Goal: Task Accomplishment & Management: Use online tool/utility

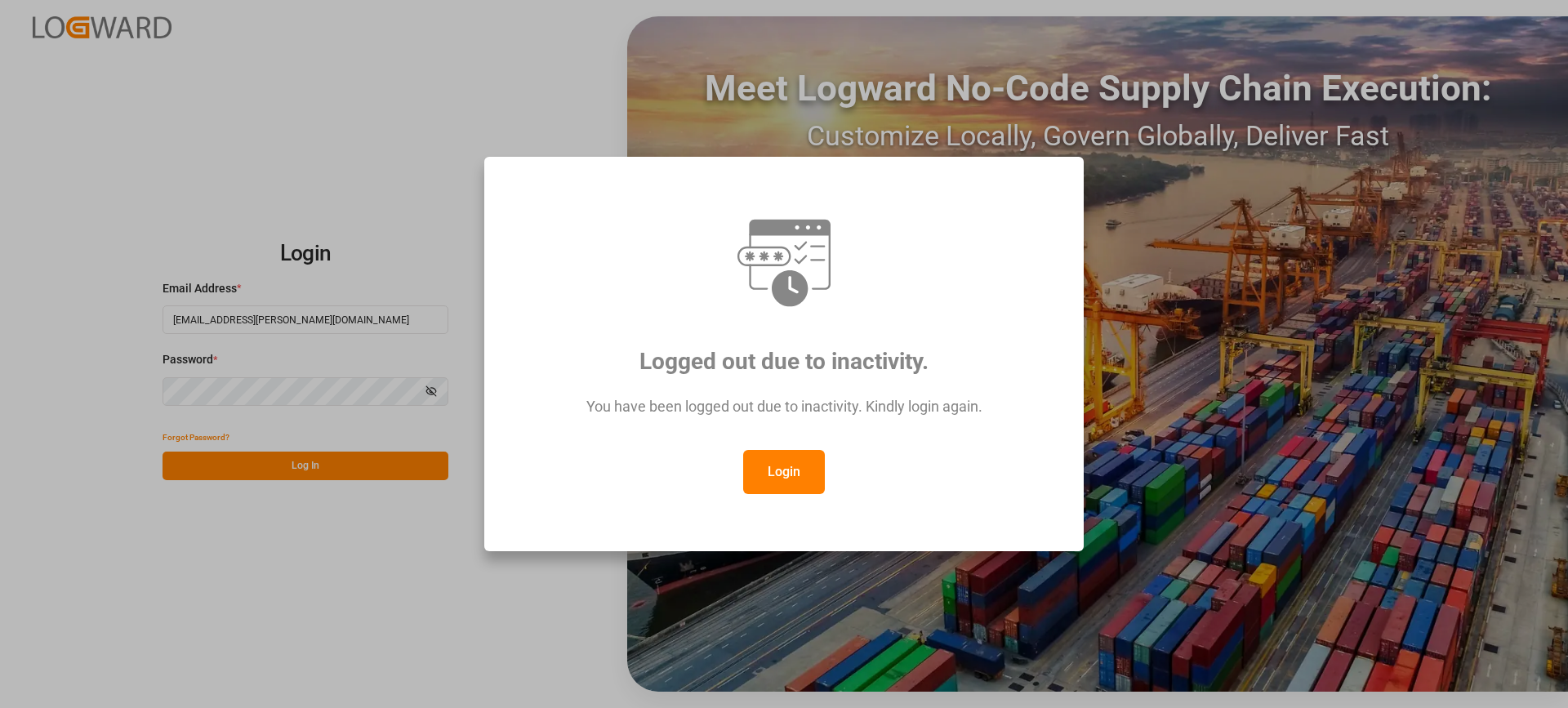
click at [775, 475] on button "Login" at bounding box center [784, 472] width 82 height 44
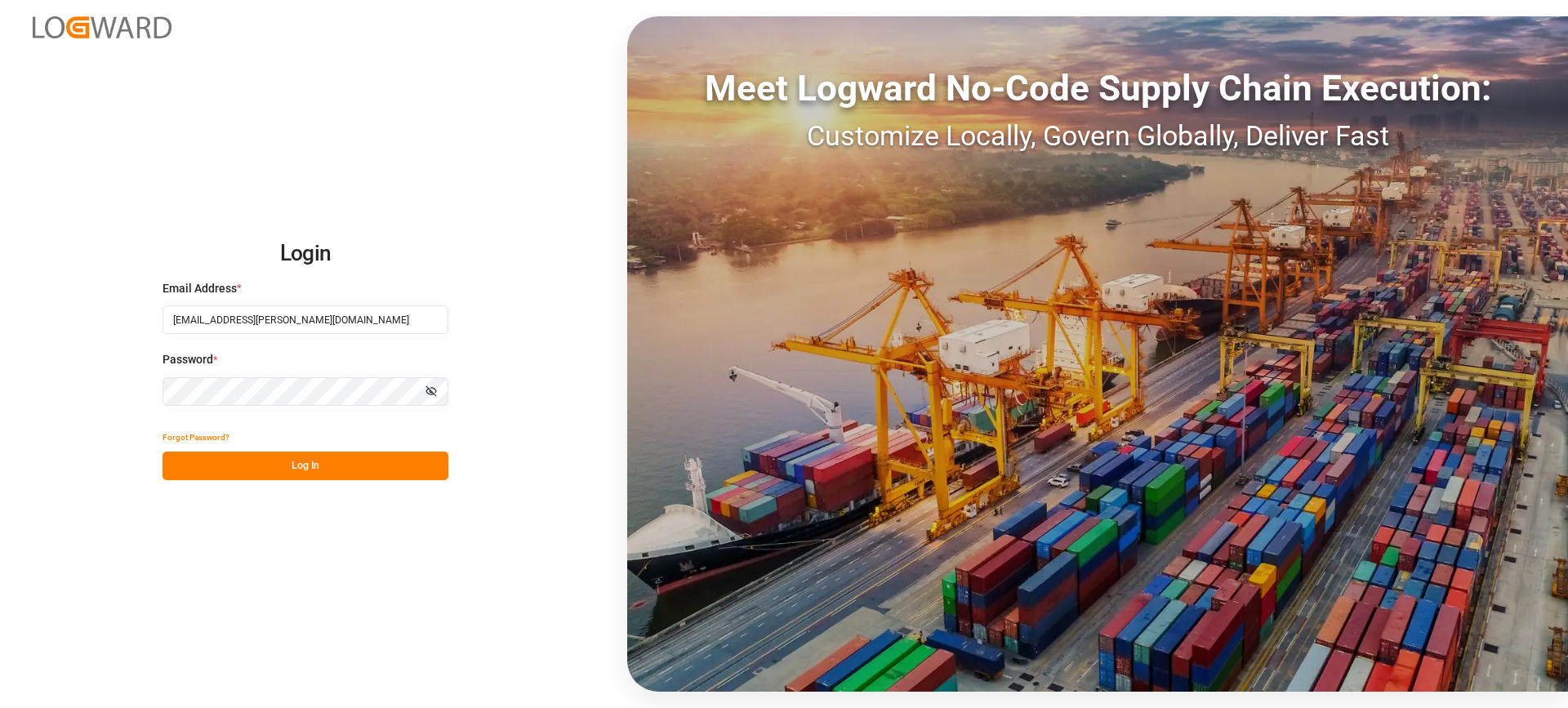
click at [355, 460] on button "Log In" at bounding box center [306, 466] width 286 height 29
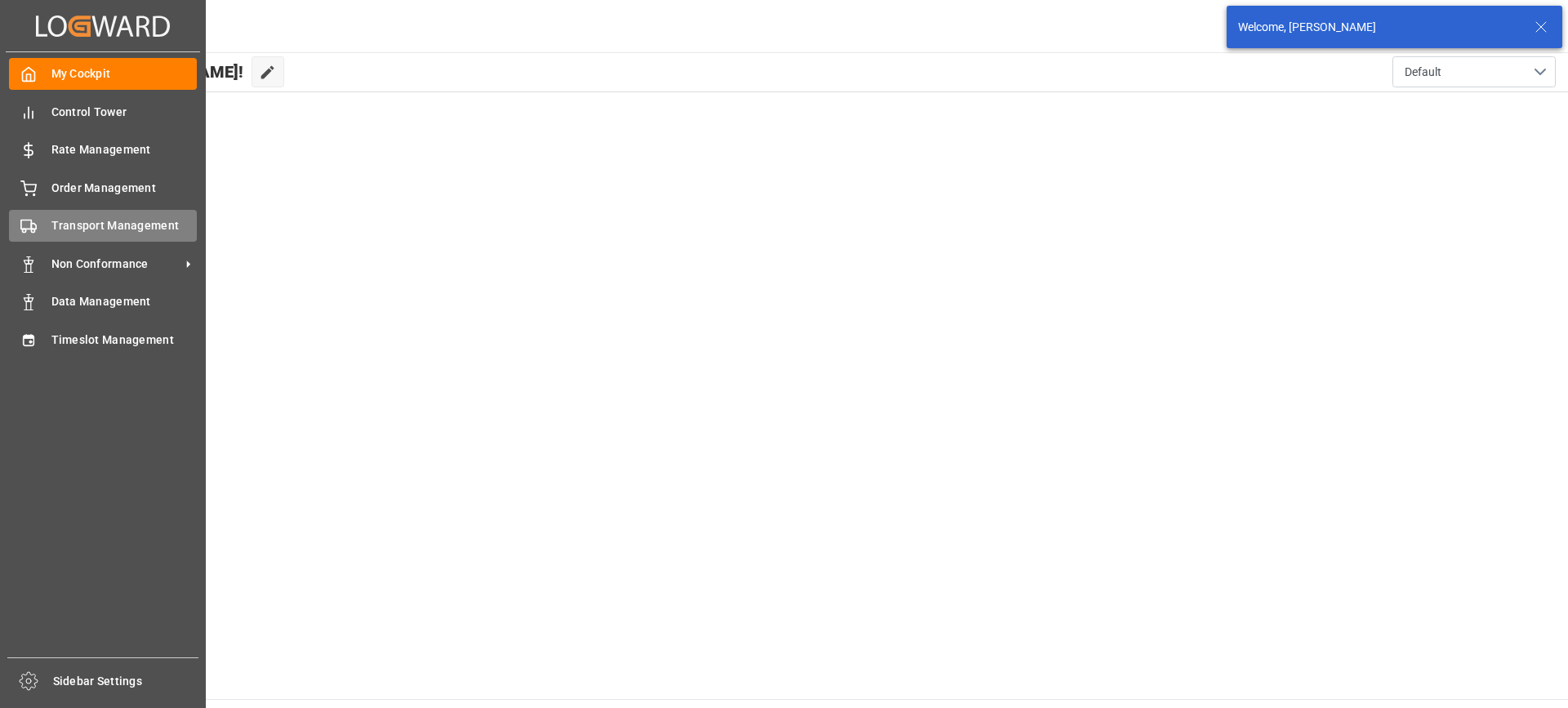
click at [91, 236] on div "Transport Management Transport Management" at bounding box center [103, 225] width 188 height 32
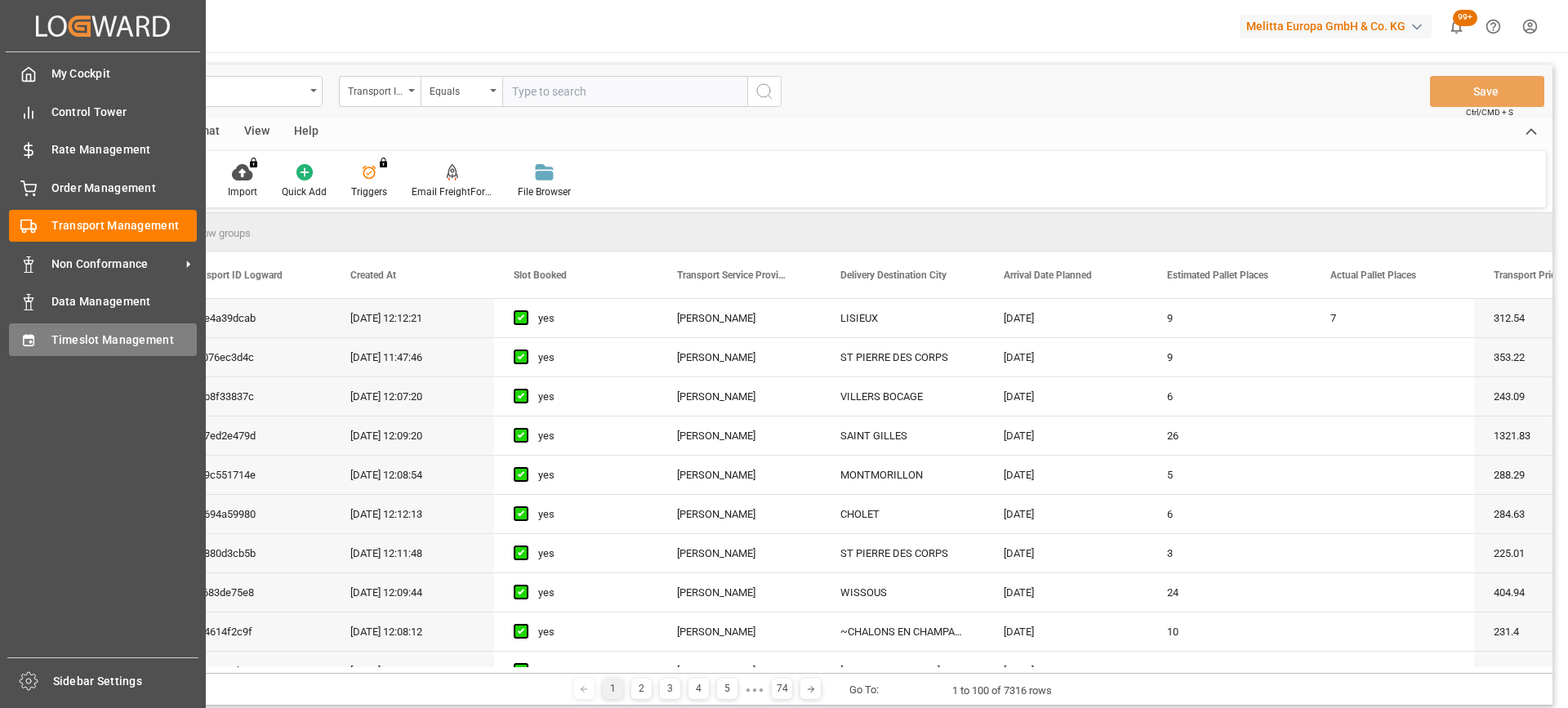
click at [54, 351] on div "Timeslot Management Timeslot Management" at bounding box center [103, 339] width 188 height 32
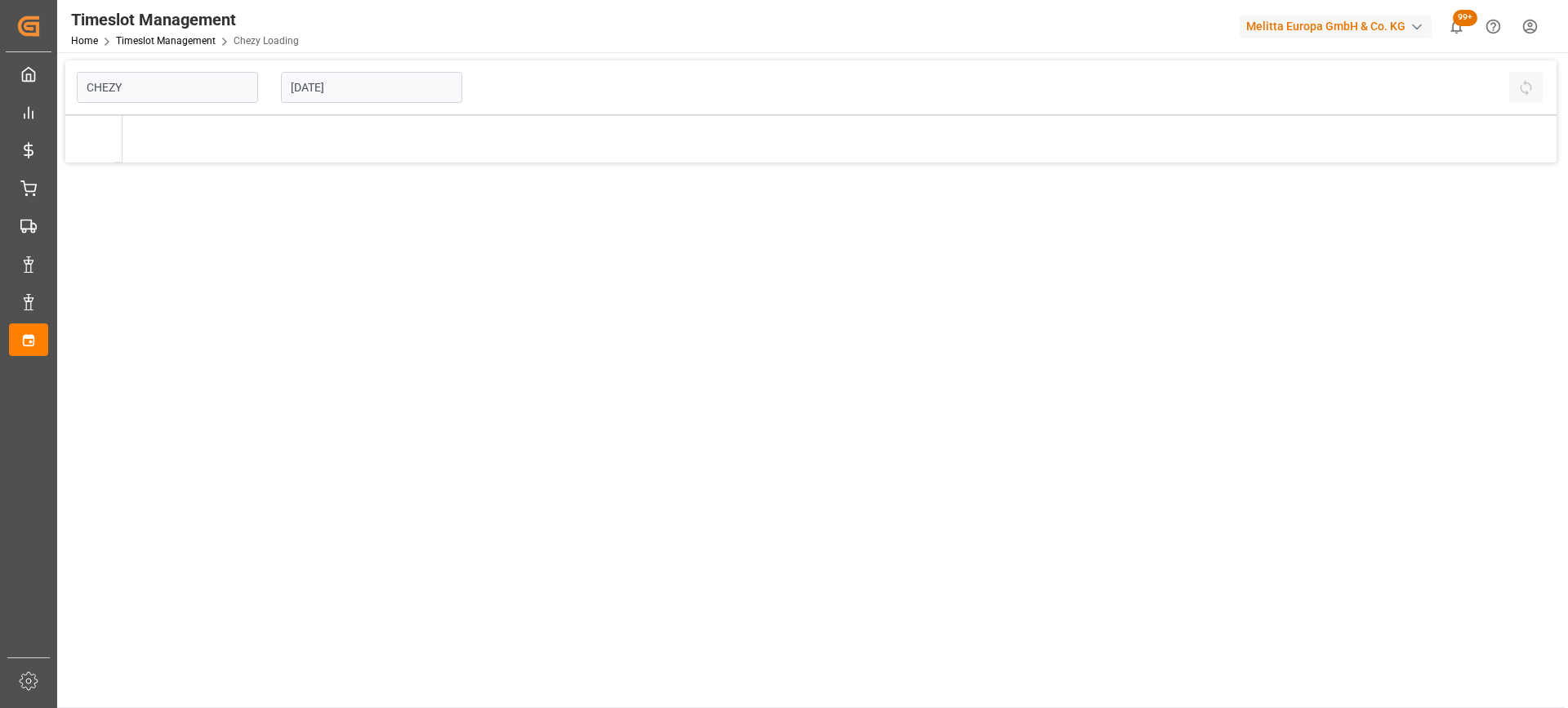
type input "Chezy Loading"
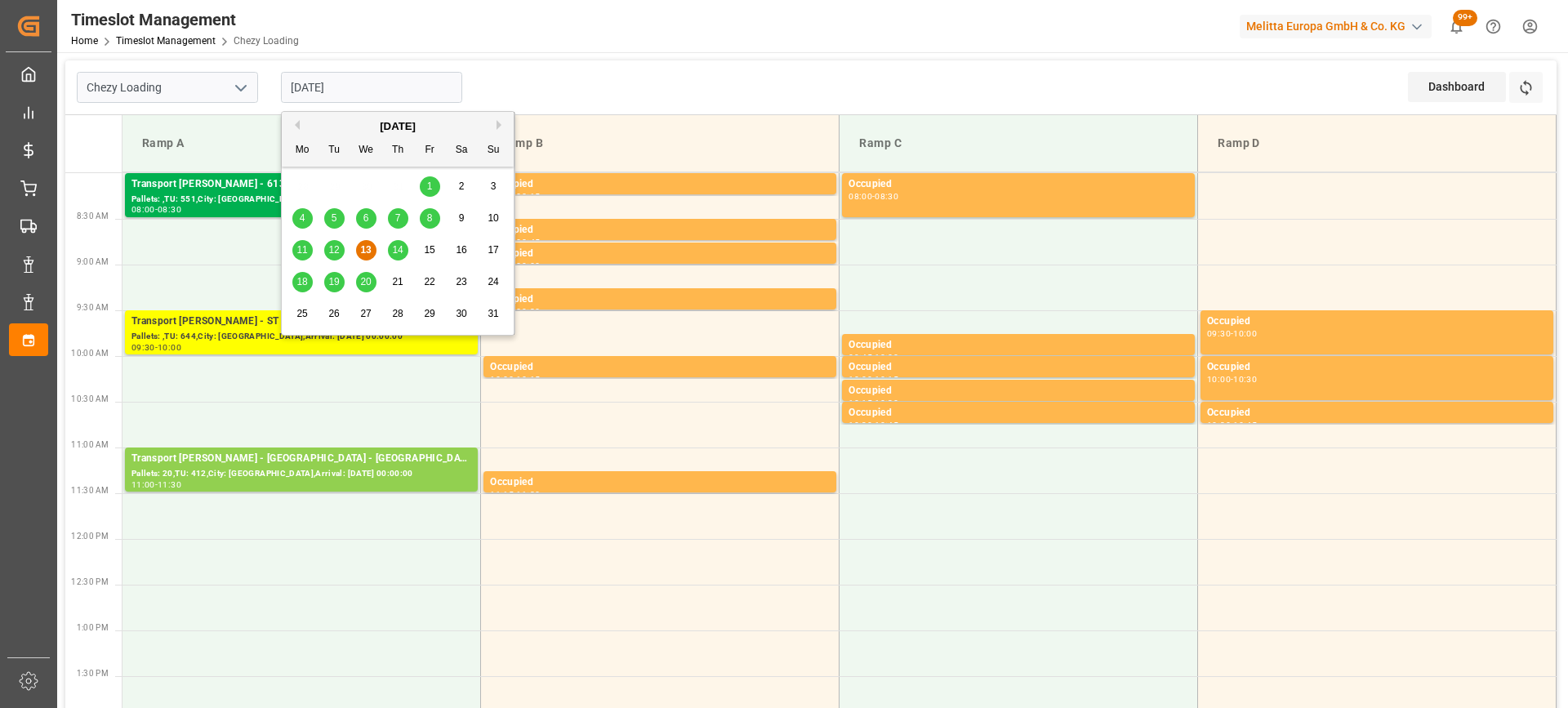
click at [380, 86] on input "[DATE]" at bounding box center [371, 87] width 182 height 31
click at [395, 247] on span "14" at bounding box center [397, 250] width 11 height 12
type input "[DATE]"
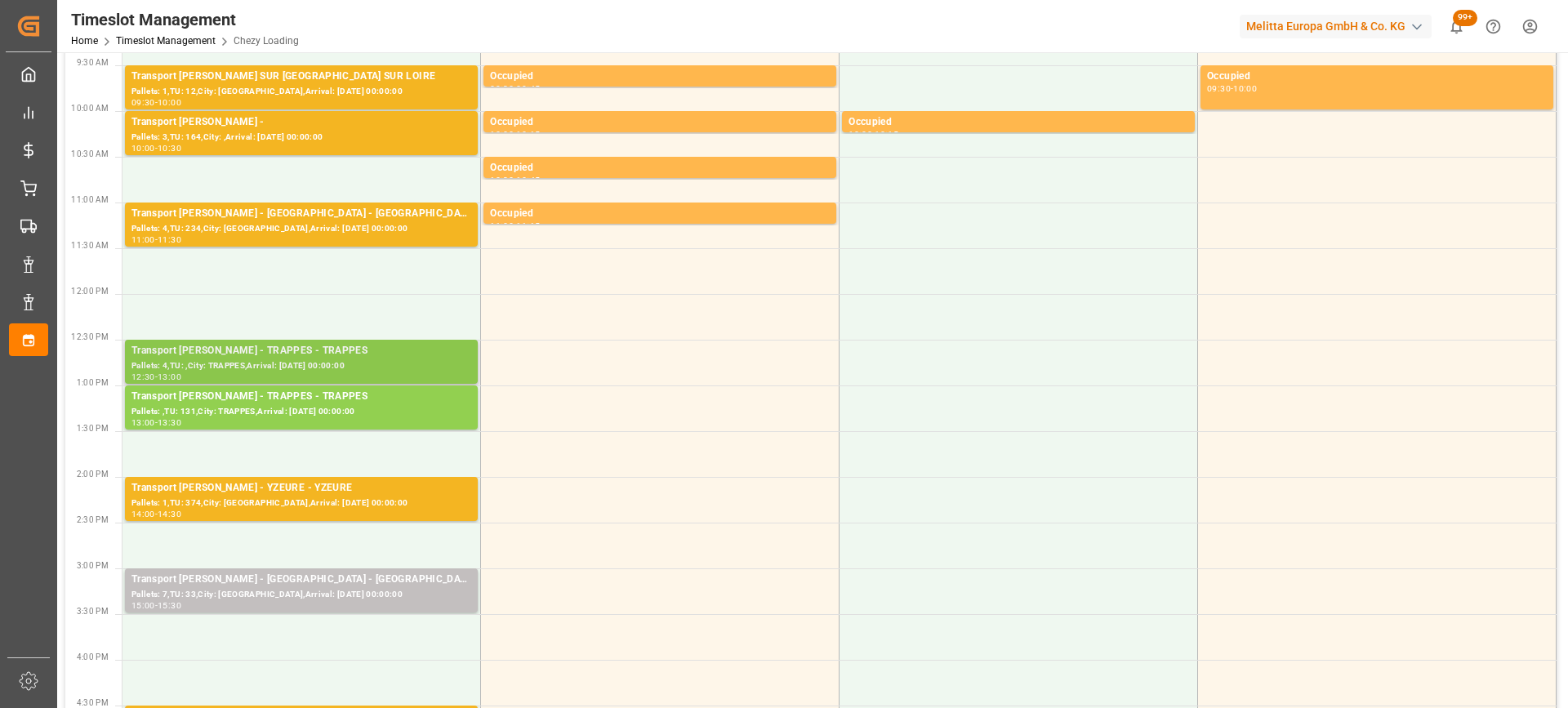
scroll to position [327, 0]
